Goal: Task Accomplishment & Management: Complete application form

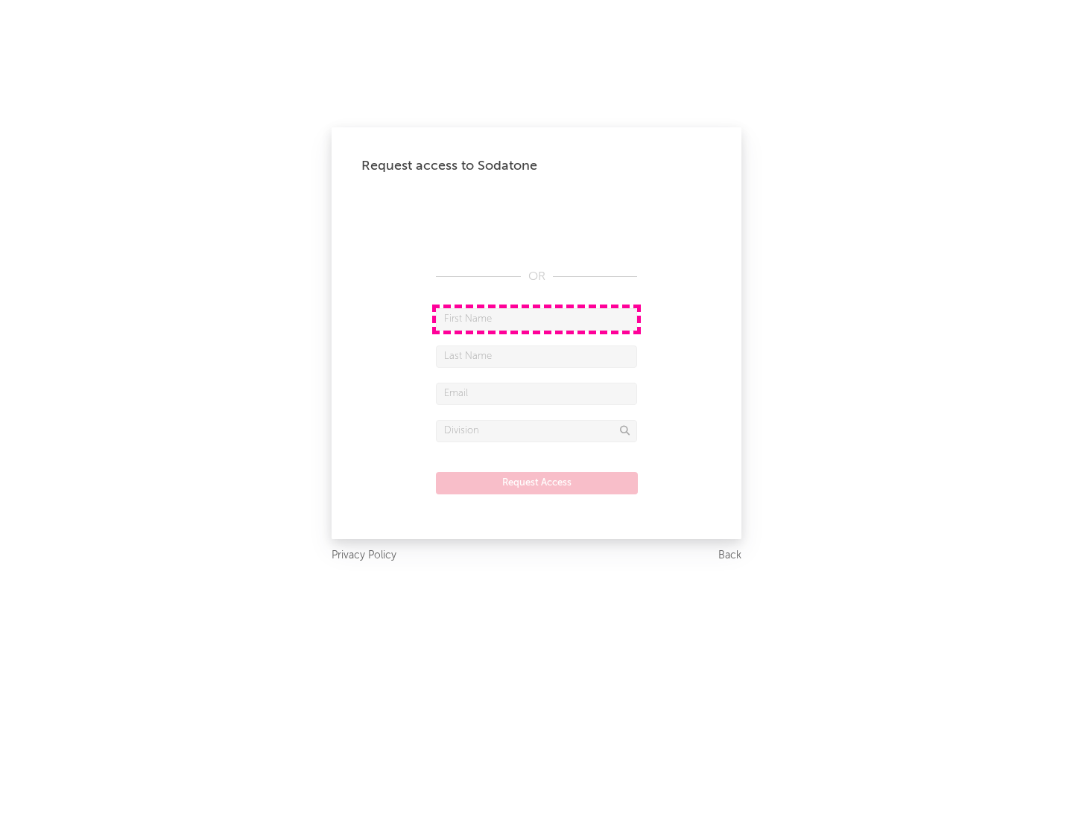
click at [536, 319] on input "text" at bounding box center [536, 319] width 201 height 22
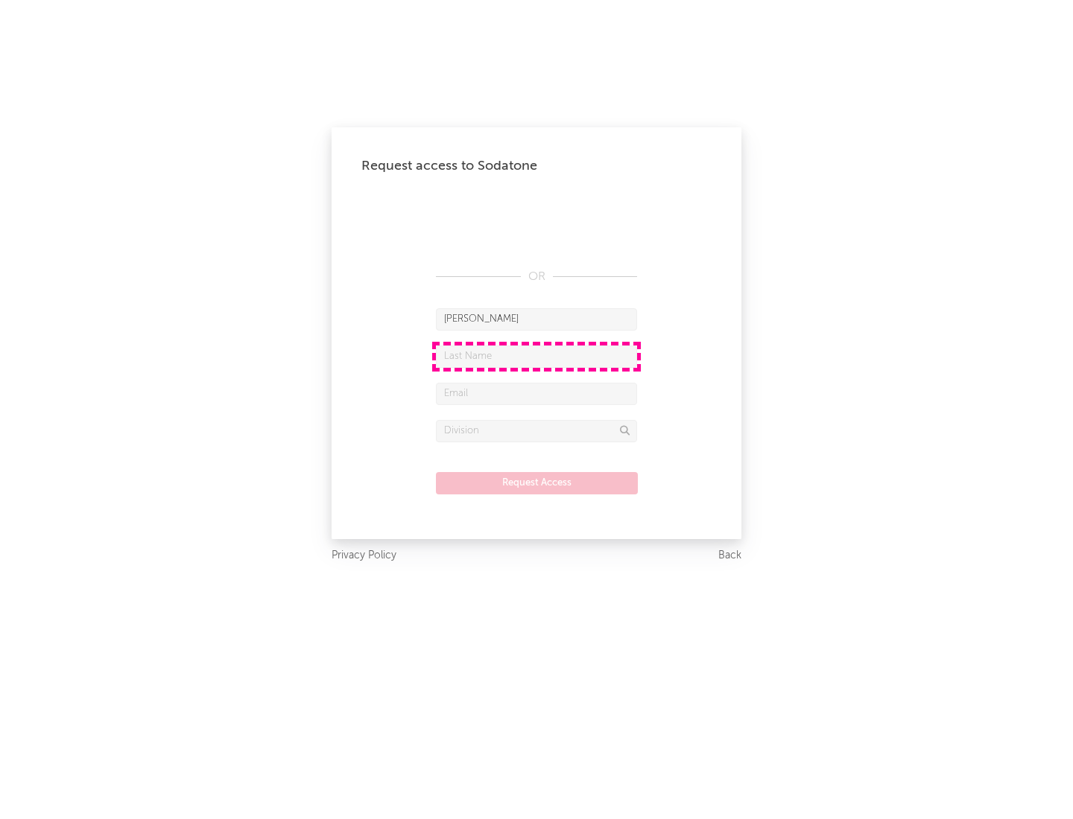
type input "[PERSON_NAME]"
click at [536, 356] on input "text" at bounding box center [536, 357] width 201 height 22
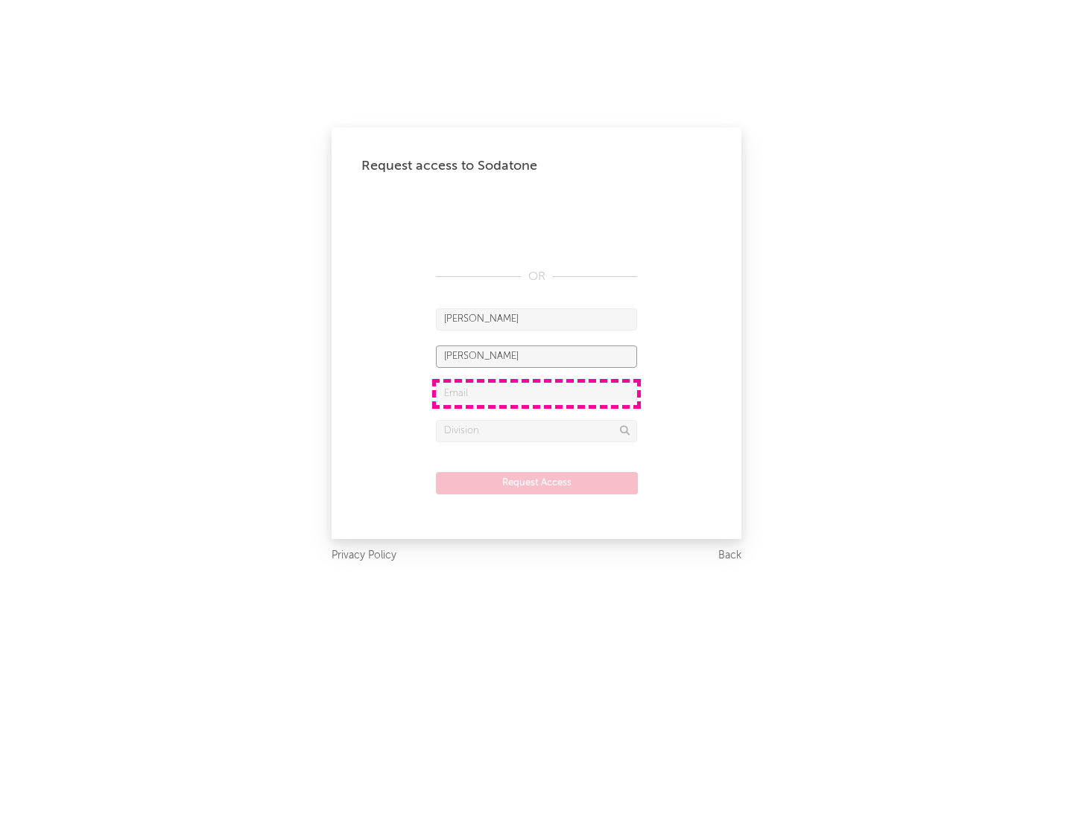
type input "[PERSON_NAME]"
click at [536, 393] on input "text" at bounding box center [536, 394] width 201 height 22
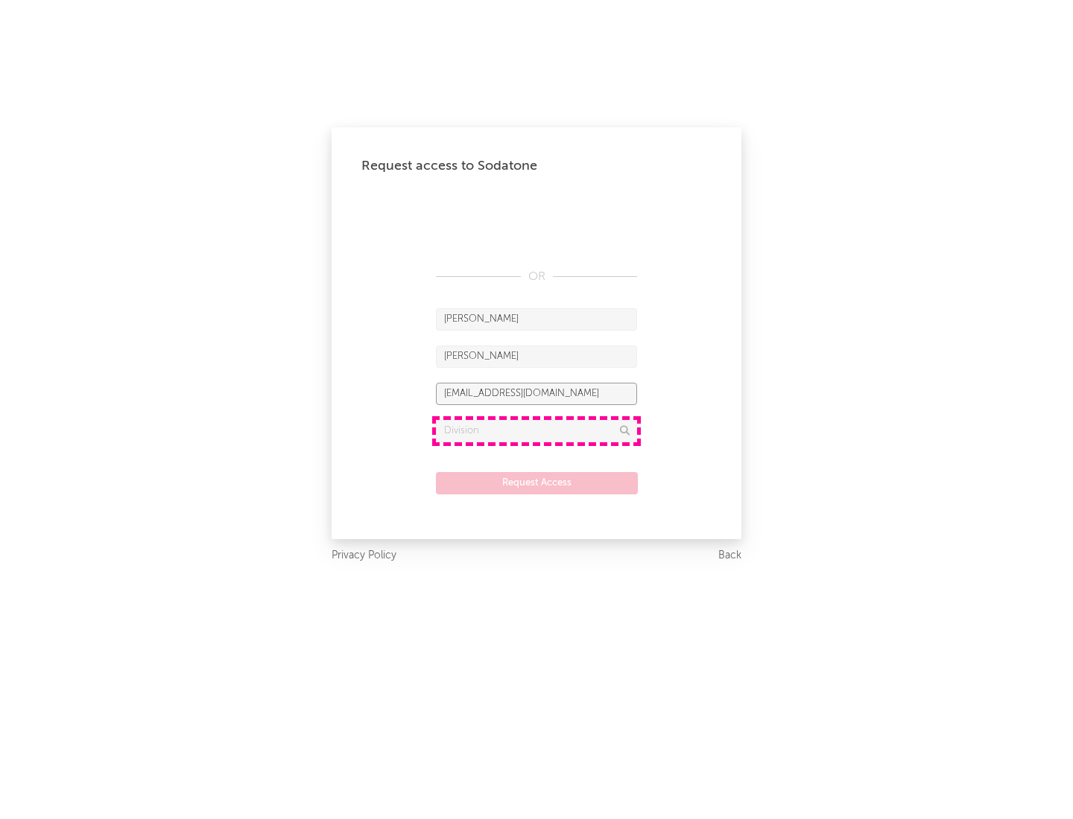
type input "[EMAIL_ADDRESS][DOMAIN_NAME]"
click at [536, 431] on input "text" at bounding box center [536, 431] width 201 height 22
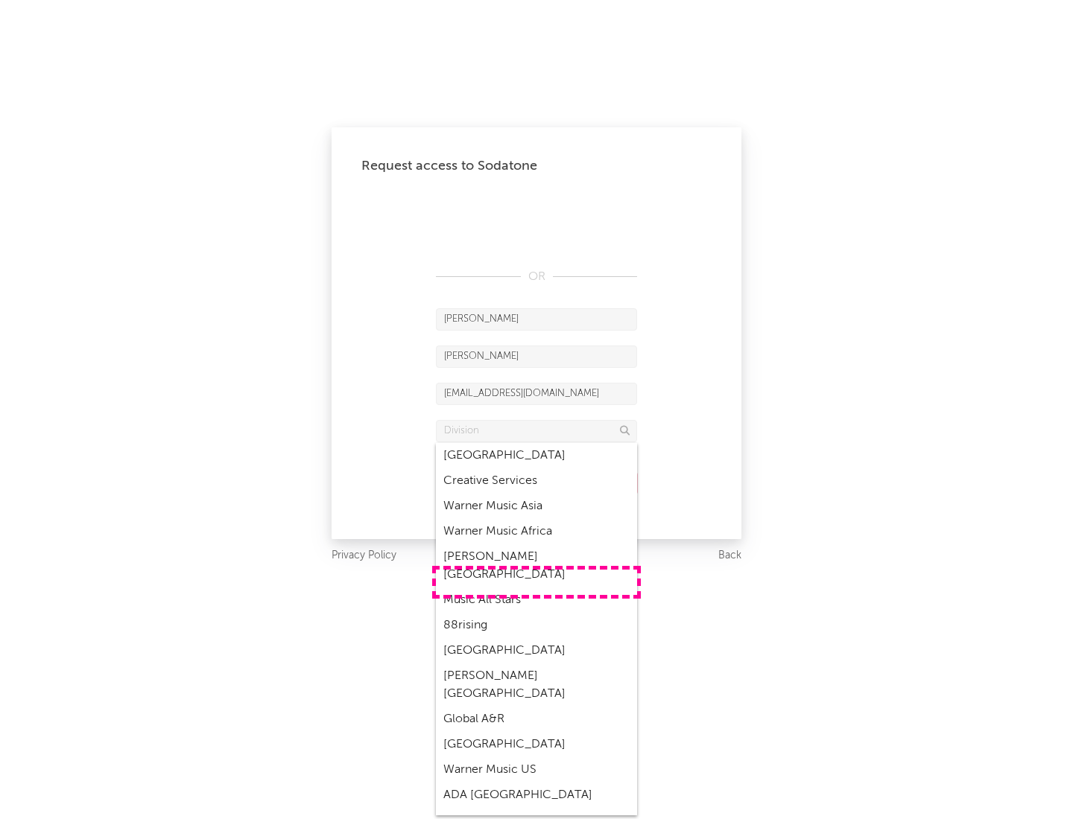
click at [536, 588] on div "Music All Stars" at bounding box center [536, 600] width 201 height 25
type input "Music All Stars"
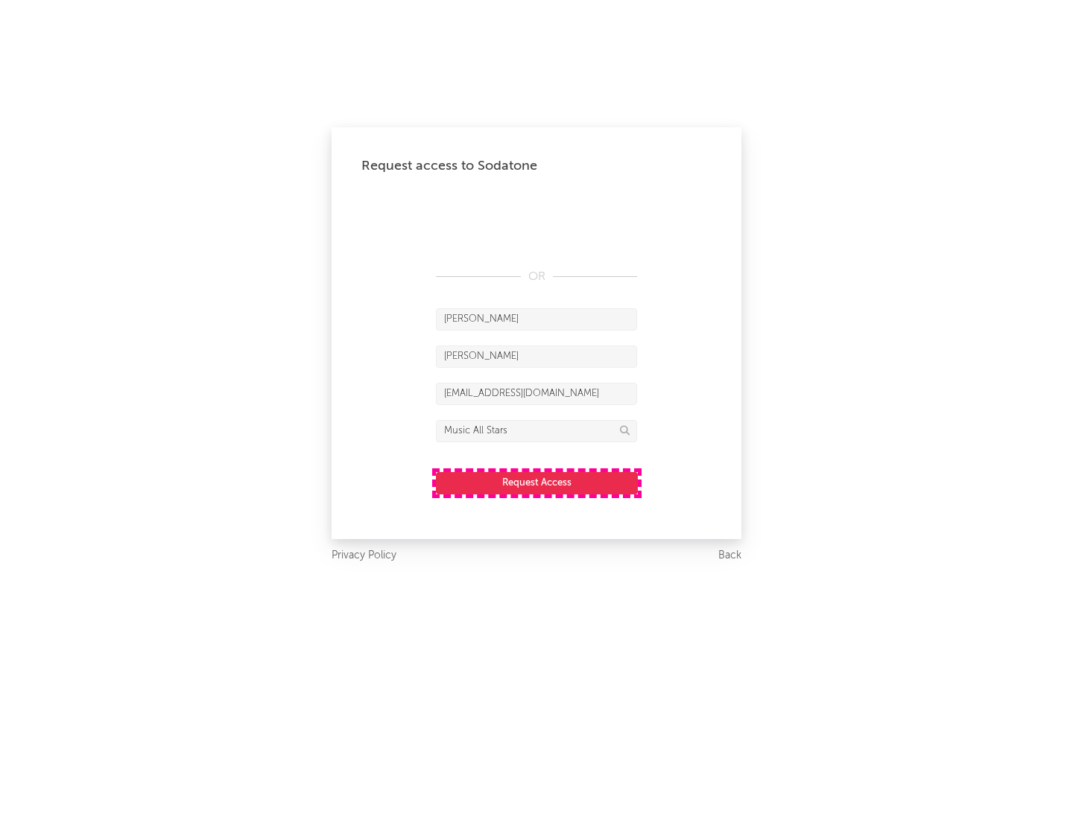
click at [536, 483] on button "Request Access" at bounding box center [537, 483] width 202 height 22
